Goal: Task Accomplishment & Management: Manage account settings

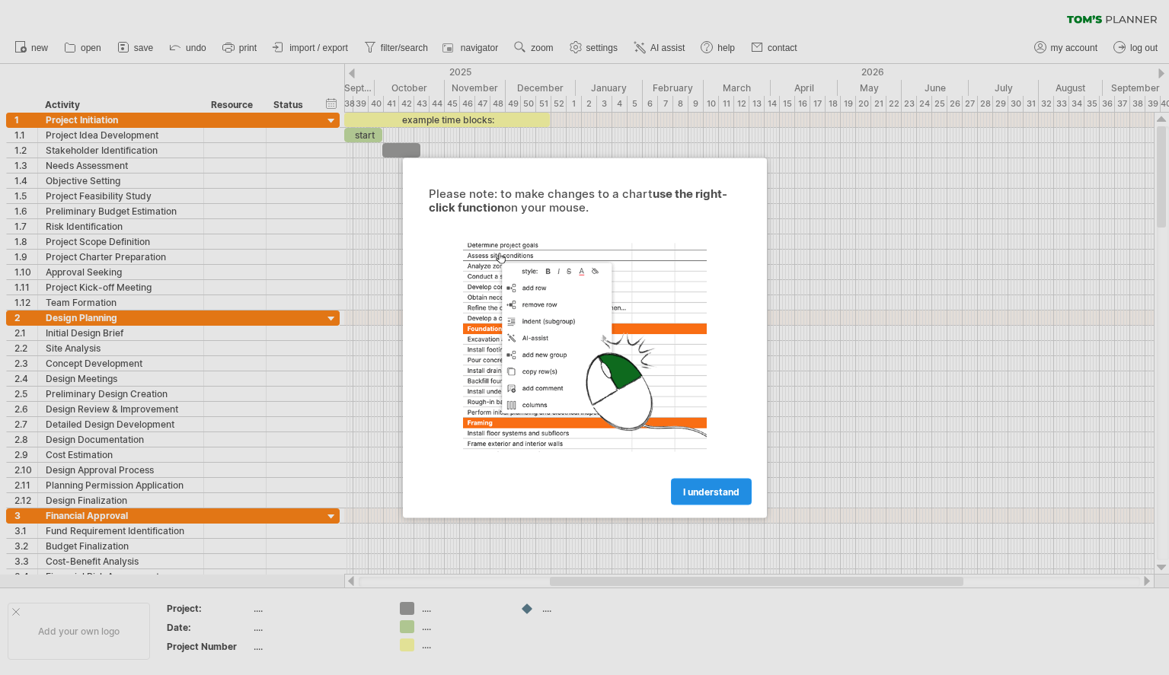
click at [710, 490] on span "I understand" at bounding box center [711, 491] width 56 height 11
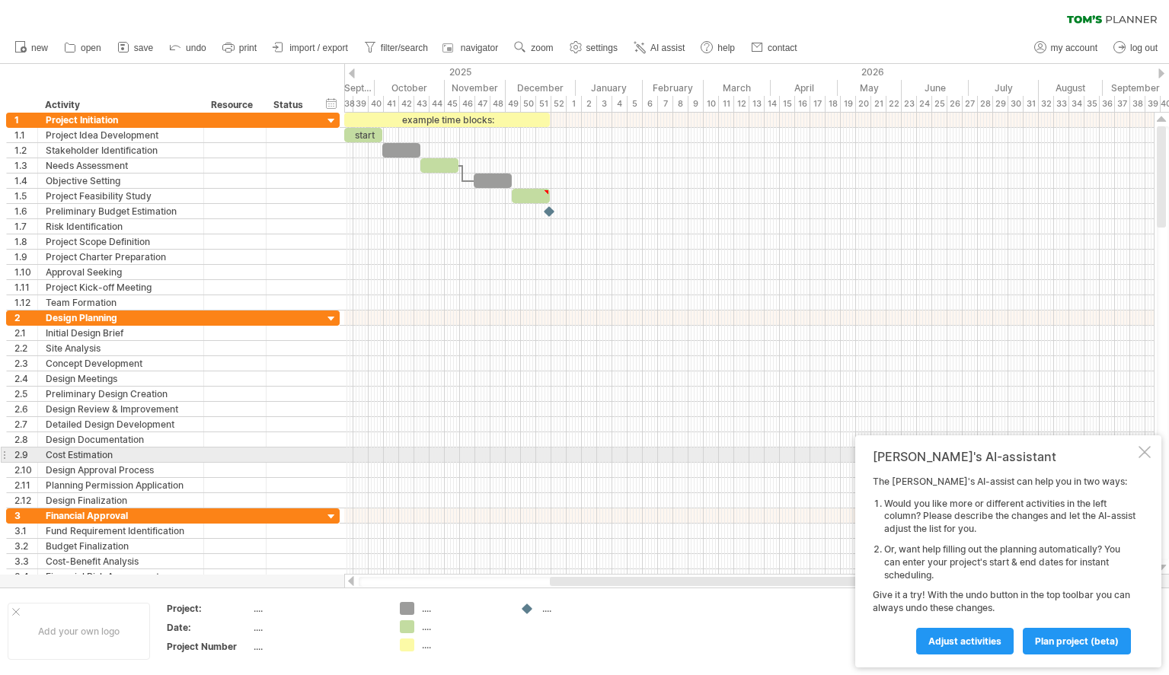
click at [1141, 457] on div at bounding box center [1144, 452] width 12 height 12
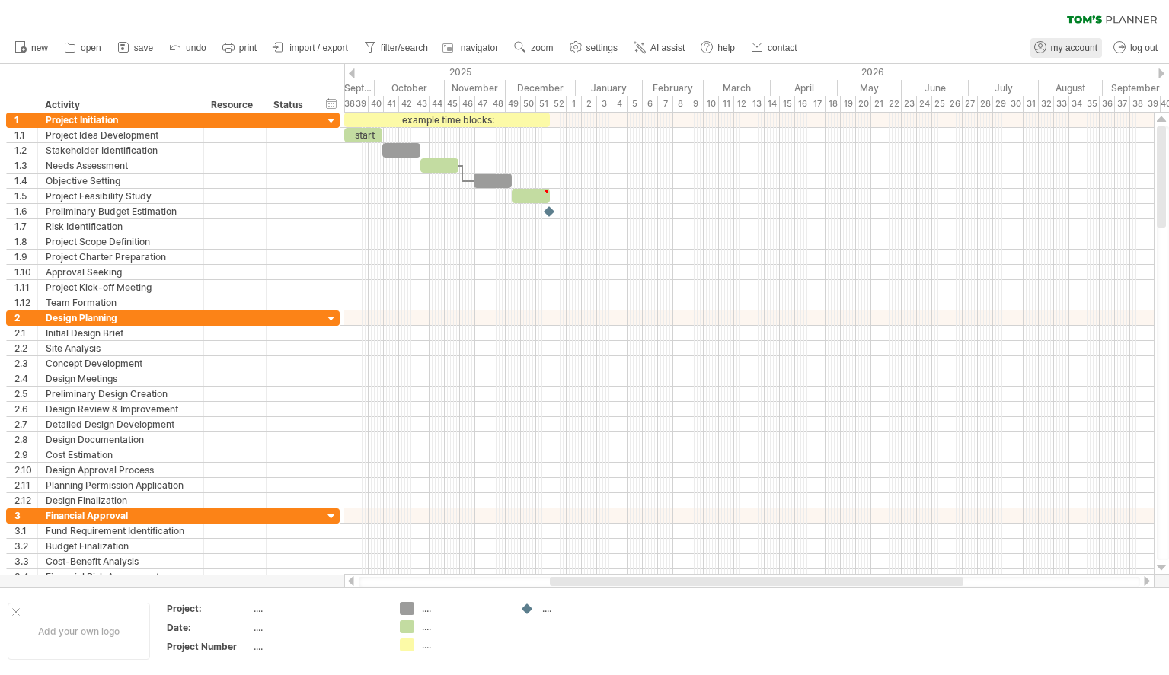
click at [1043, 42] on icon at bounding box center [1040, 47] width 15 height 15
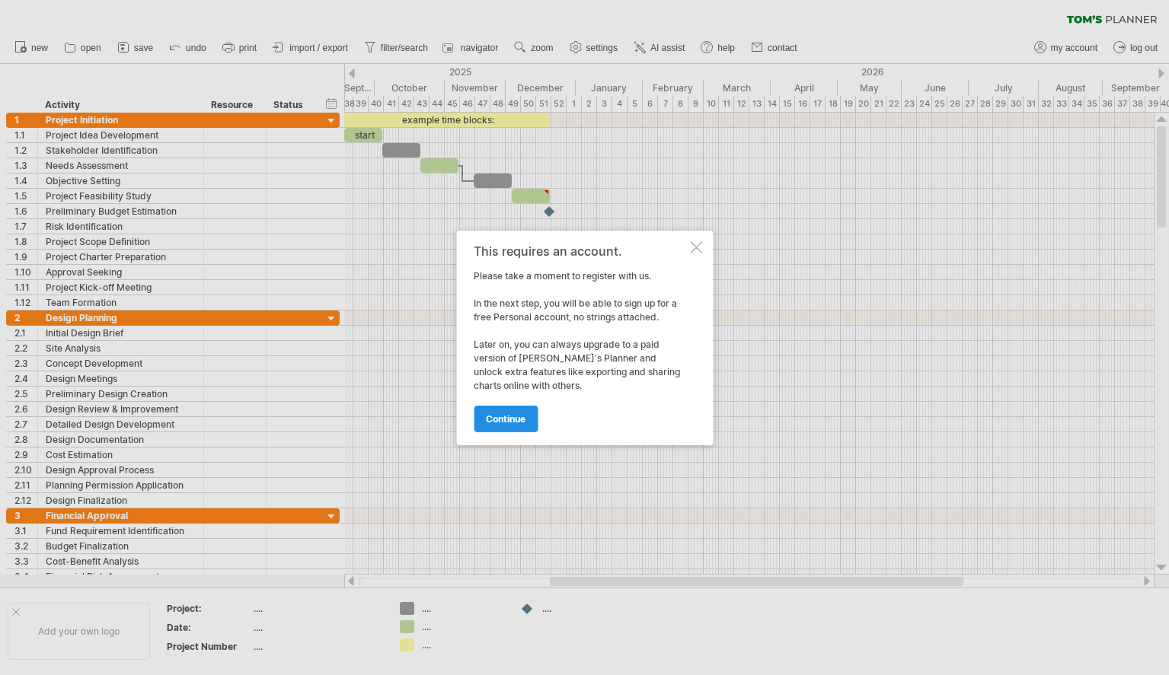
click at [504, 415] on span "continue" at bounding box center [506, 418] width 40 height 11
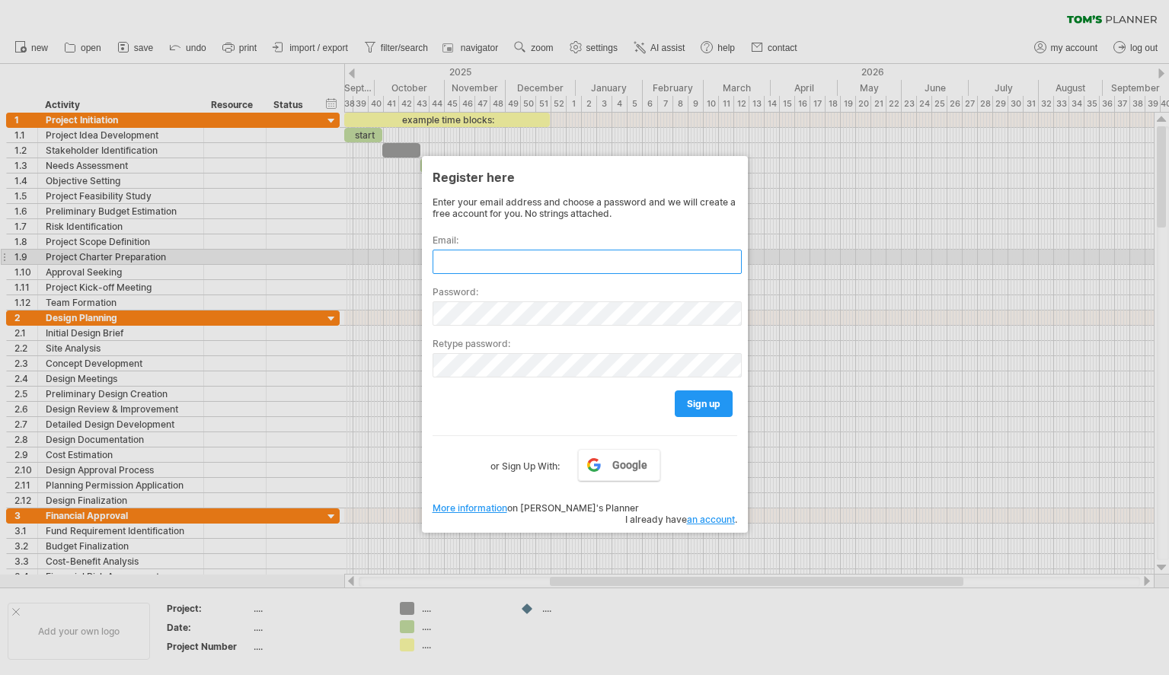
click at [513, 255] on input "text" at bounding box center [587, 262] width 309 height 24
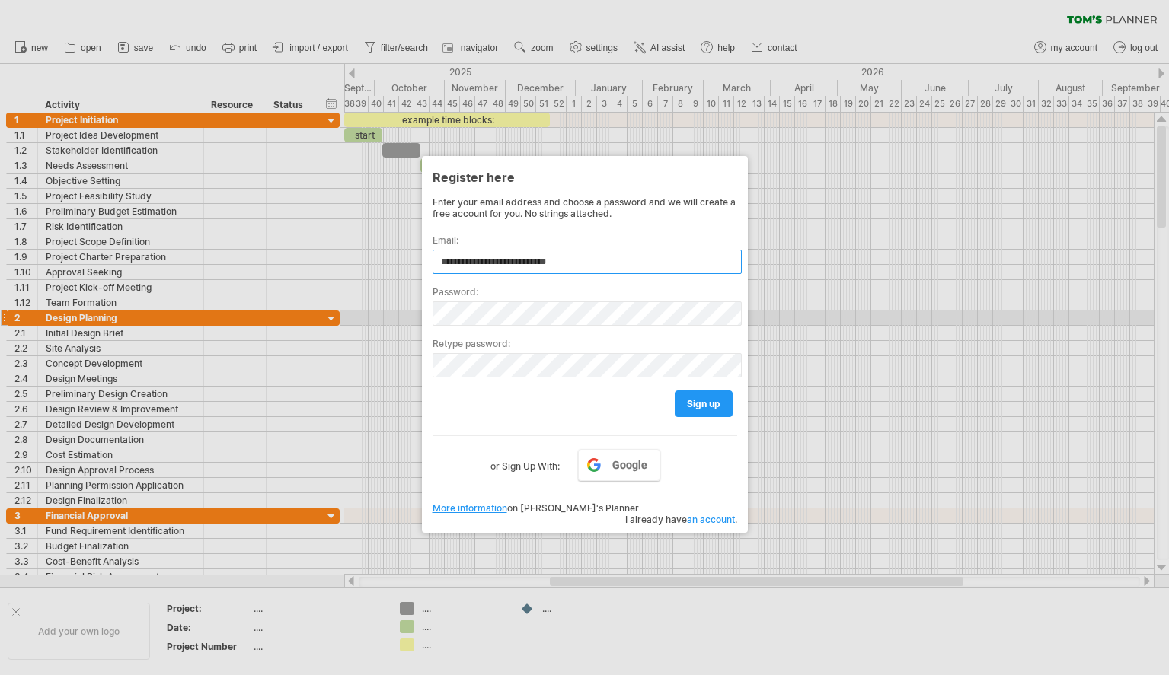
type input "**********"
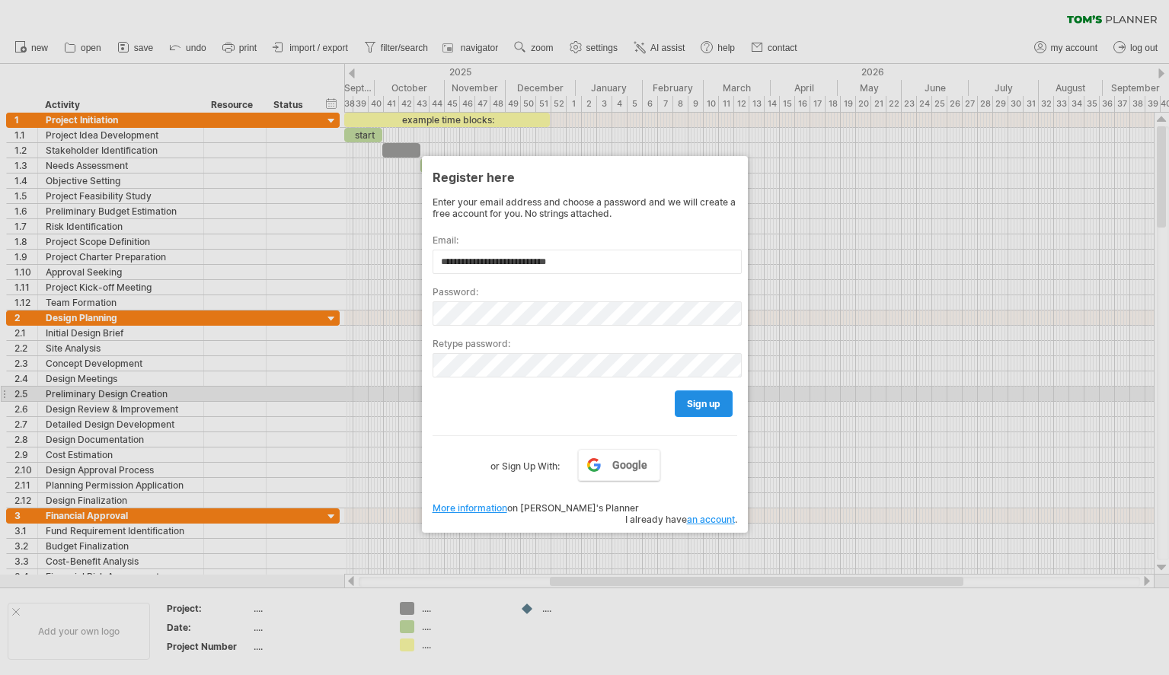
click at [711, 399] on span "sign up" at bounding box center [704, 403] width 34 height 11
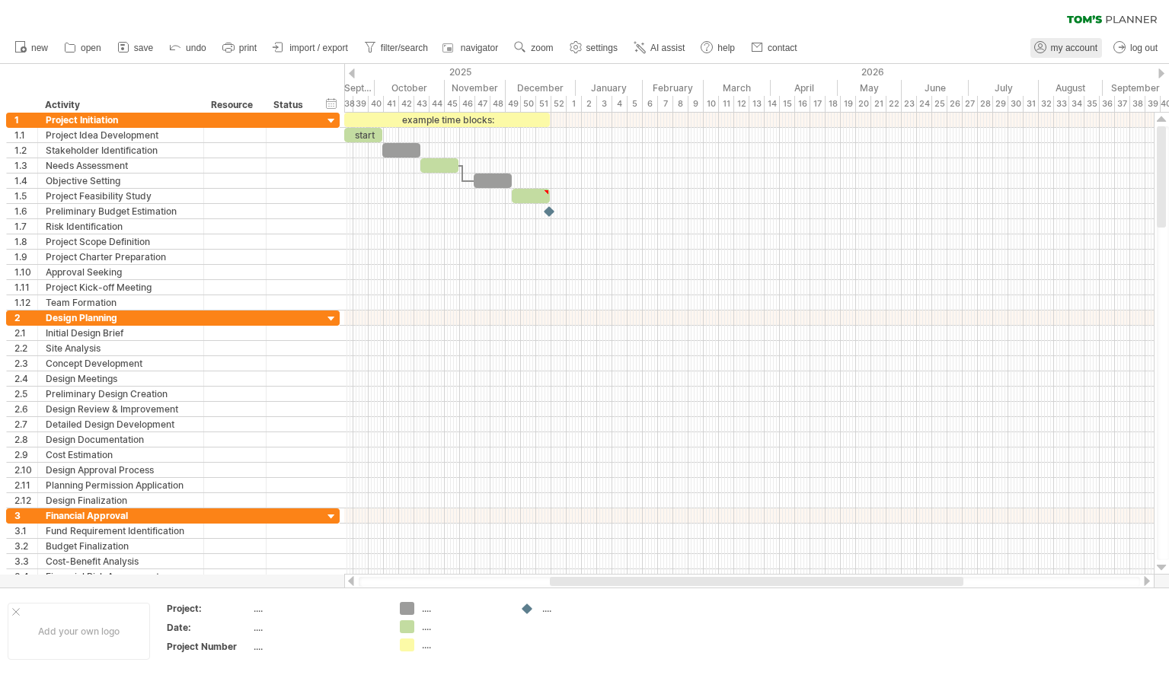
click at [1052, 48] on span "my account" at bounding box center [1074, 48] width 46 height 11
type input "**********"
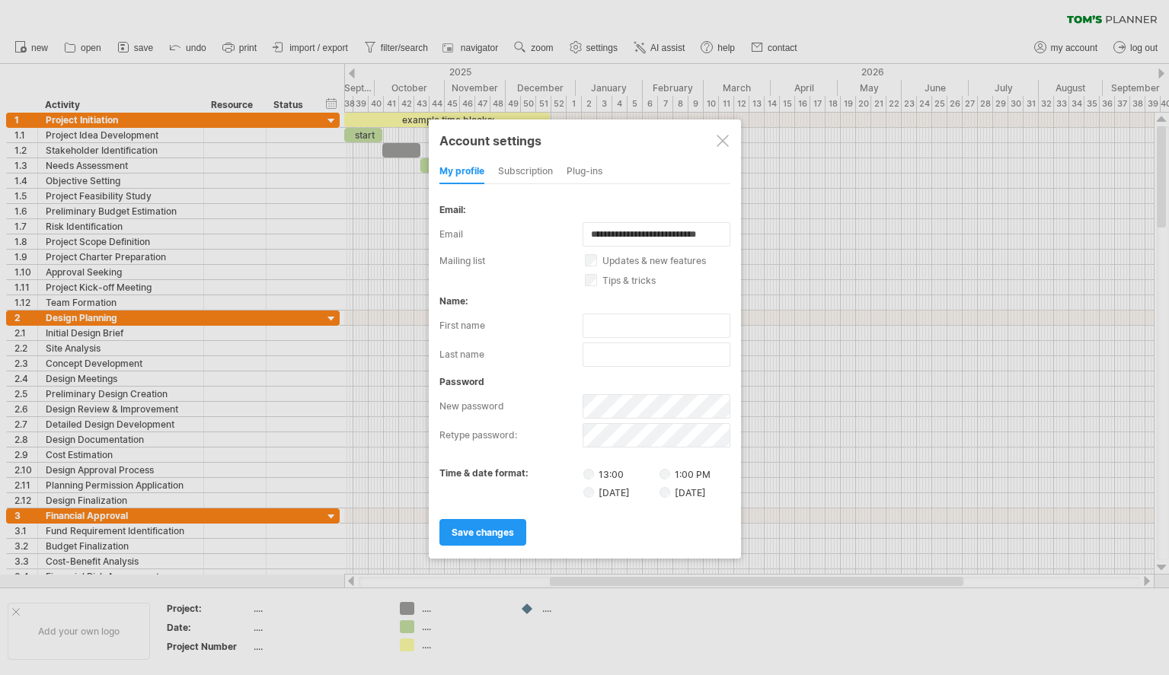
click at [531, 170] on div "subscription" at bounding box center [525, 172] width 55 height 24
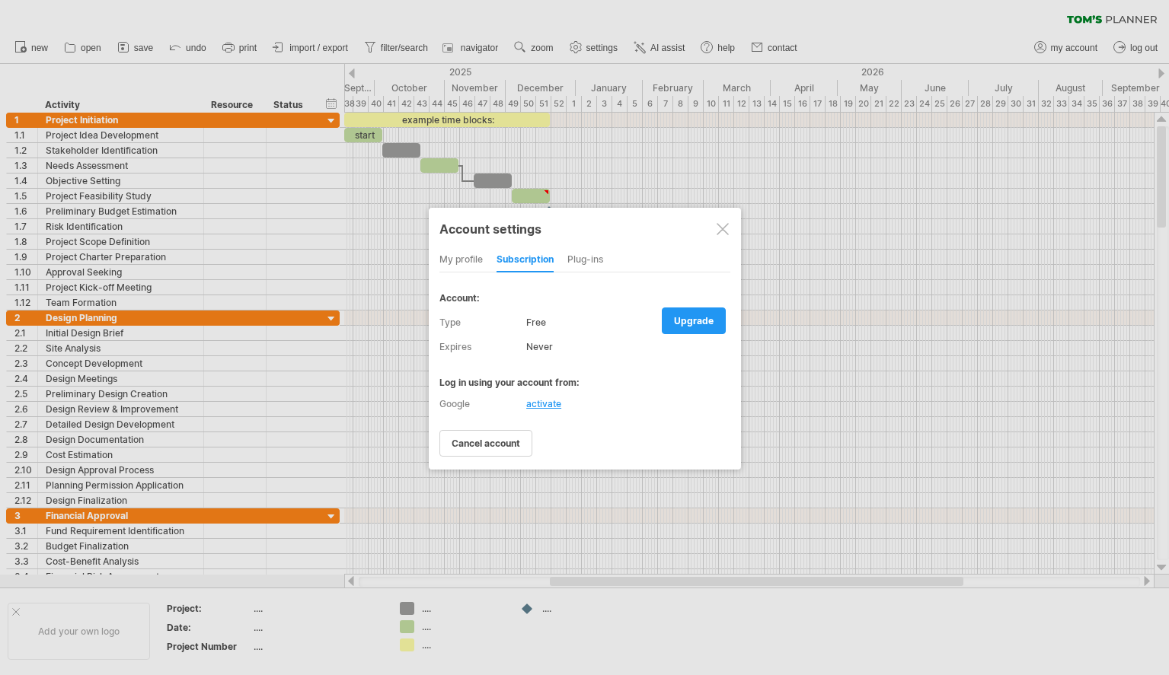
click at [601, 179] on div at bounding box center [584, 337] width 1169 height 675
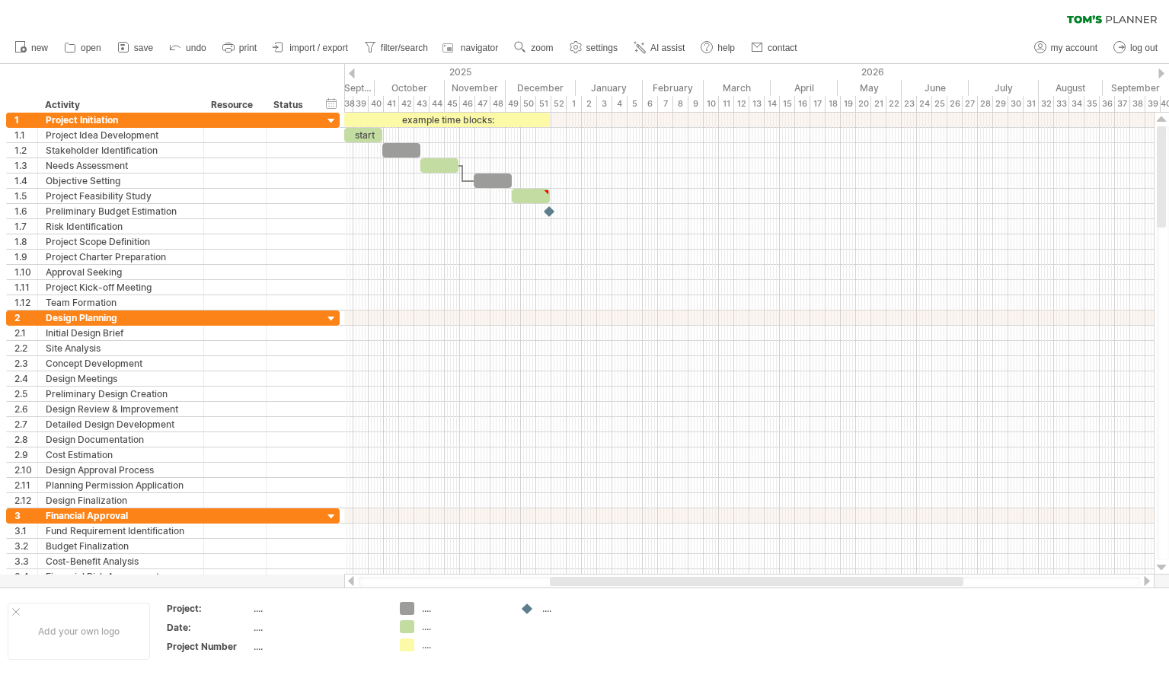
click at [1102, 18] on icon at bounding box center [1112, 19] width 90 height 8
